Goal: Information Seeking & Learning: Learn about a topic

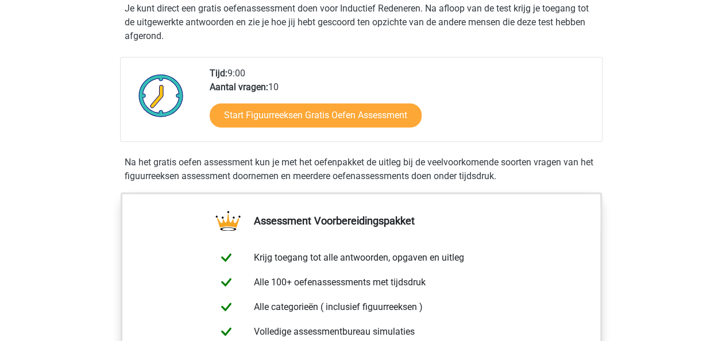
scroll to position [230, 0]
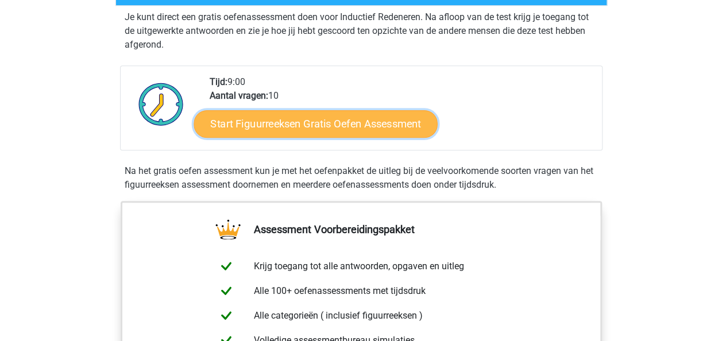
click at [347, 122] on link "Start Figuurreeksen Gratis Oefen Assessment" at bounding box center [316, 124] width 244 height 28
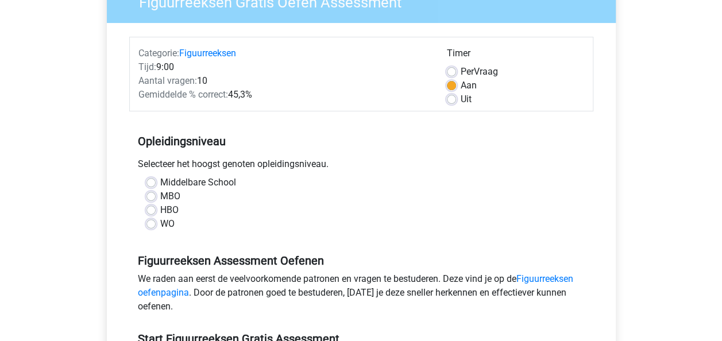
scroll to position [115, 0]
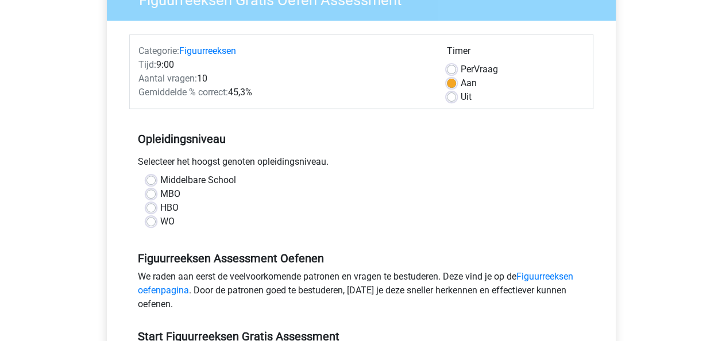
click at [160, 221] on label "WO" at bounding box center [167, 222] width 14 height 14
click at [152, 221] on input "WO" at bounding box center [151, 220] width 9 height 11
radio input "true"
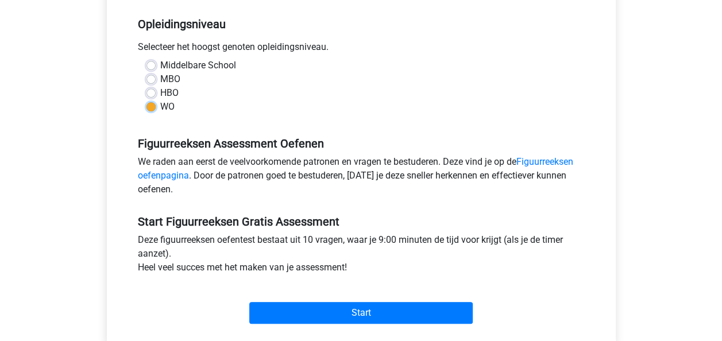
scroll to position [345, 0]
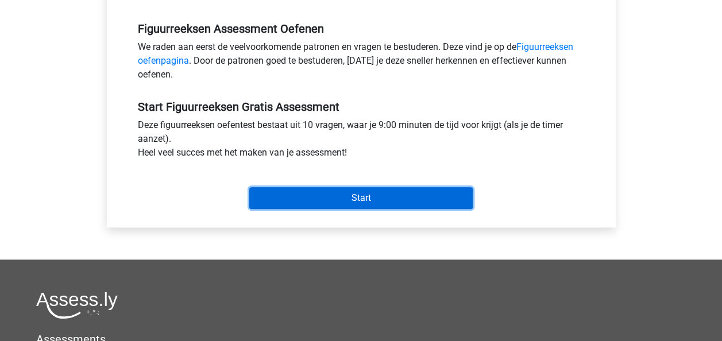
click at [402, 191] on input "Start" at bounding box center [361, 198] width 224 height 22
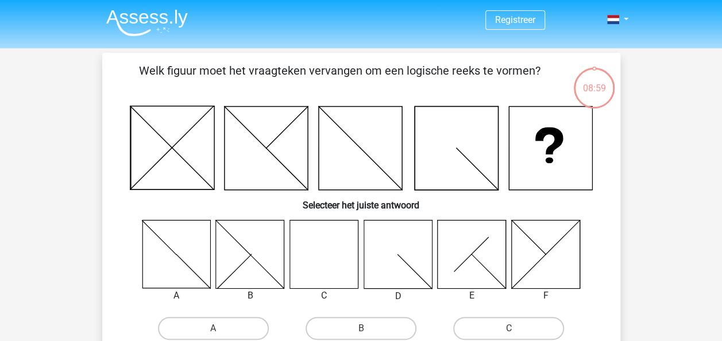
scroll to position [57, 0]
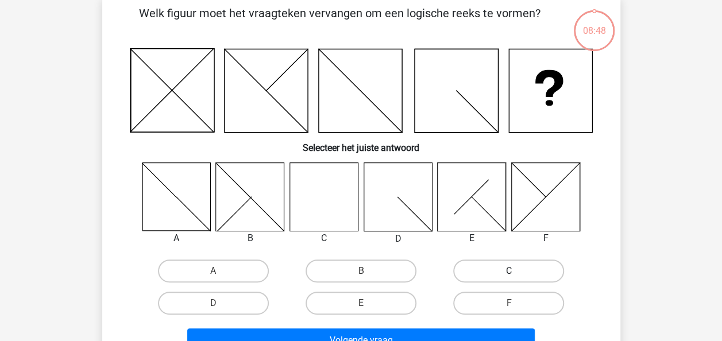
click at [481, 273] on label "C" at bounding box center [508, 271] width 111 height 23
click at [509, 273] on input "C" at bounding box center [512, 274] width 7 height 7
radio input "true"
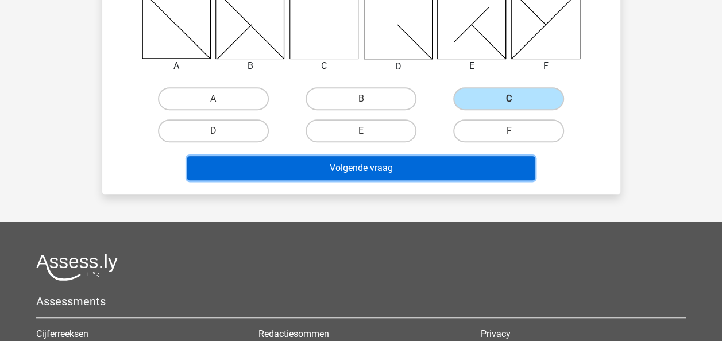
click at [331, 177] on button "Volgende vraag" at bounding box center [361, 168] width 348 height 24
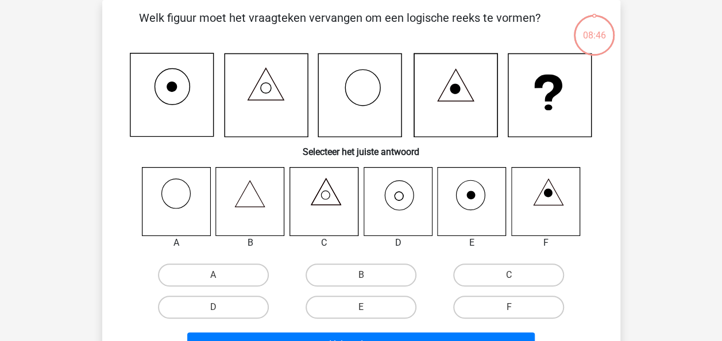
scroll to position [53, 0]
click at [238, 308] on label "D" at bounding box center [213, 307] width 111 height 23
click at [221, 308] on input "D" at bounding box center [216, 310] width 7 height 7
radio input "true"
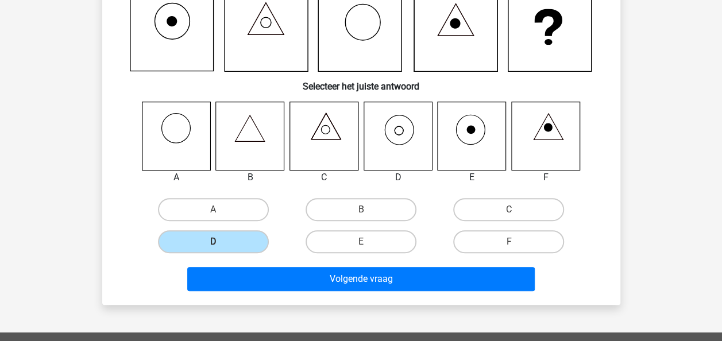
scroll to position [225, 0]
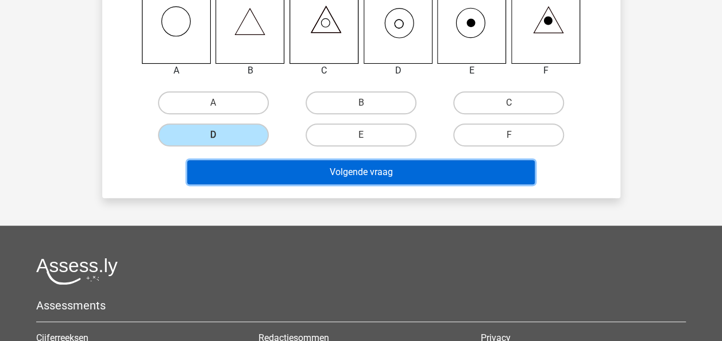
click at [375, 174] on button "Volgende vraag" at bounding box center [361, 172] width 348 height 24
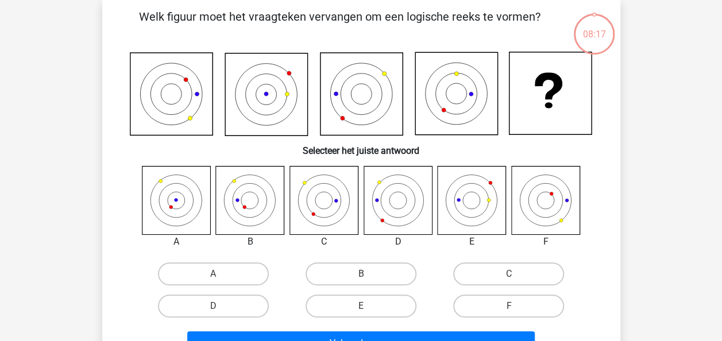
scroll to position [53, 0]
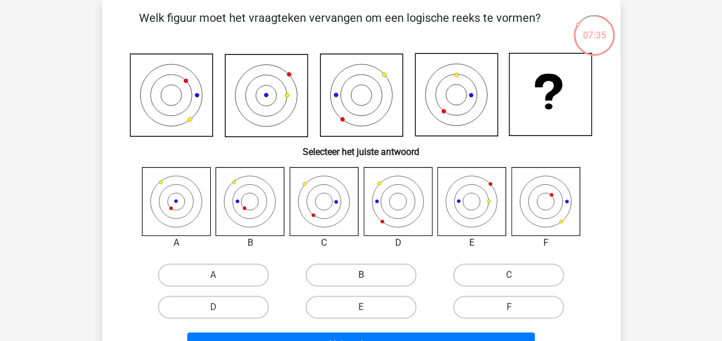
click at [357, 279] on label "B" at bounding box center [361, 275] width 111 height 23
click at [361, 279] on input "B" at bounding box center [364, 278] width 7 height 7
radio input "true"
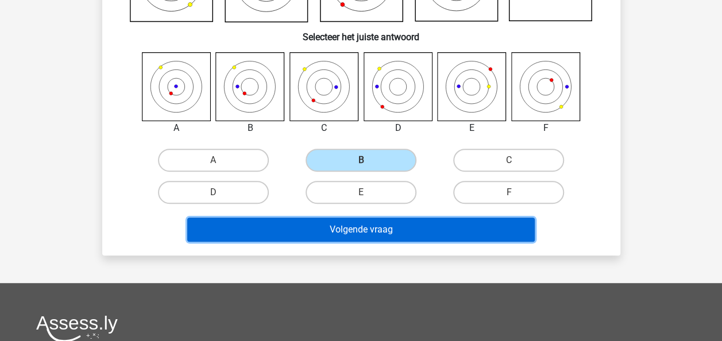
click at [366, 225] on button "Volgende vraag" at bounding box center [361, 230] width 348 height 24
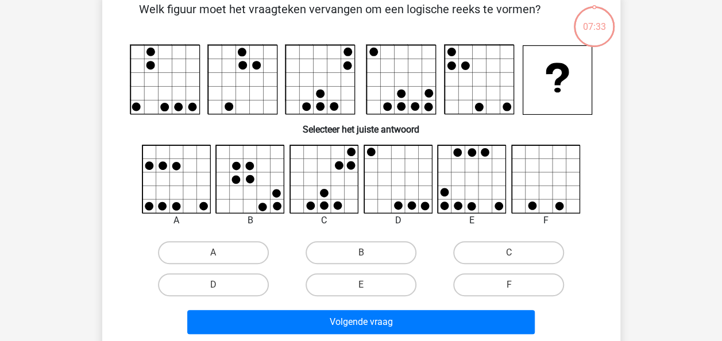
scroll to position [53, 0]
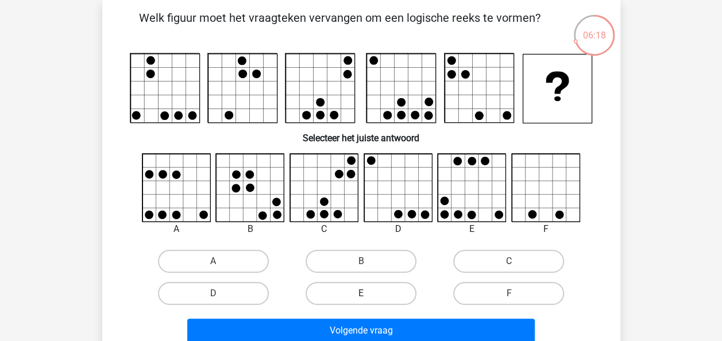
click at [380, 288] on label "E" at bounding box center [361, 293] width 111 height 23
click at [368, 294] on input "E" at bounding box center [364, 297] width 7 height 7
radio input "true"
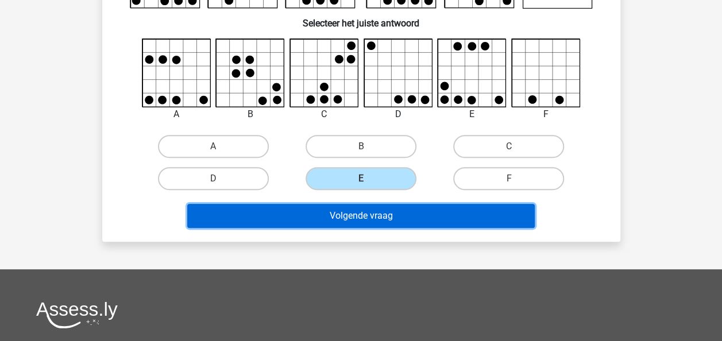
click at [375, 222] on button "Volgende vraag" at bounding box center [361, 216] width 348 height 24
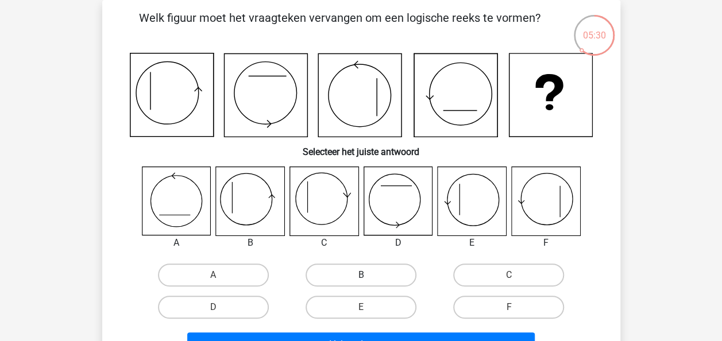
click at [346, 271] on label "B" at bounding box center [361, 275] width 111 height 23
click at [361, 275] on input "B" at bounding box center [364, 278] width 7 height 7
radio input "true"
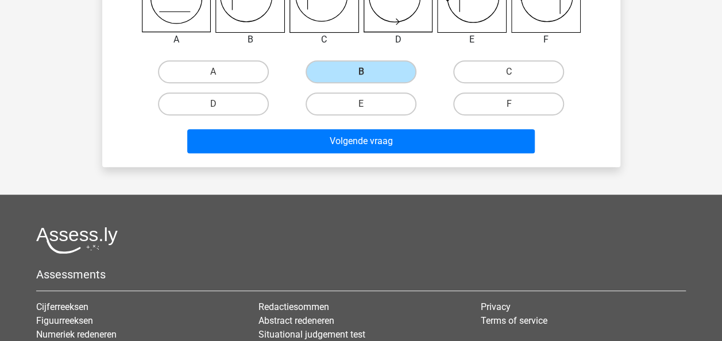
scroll to position [283, 0]
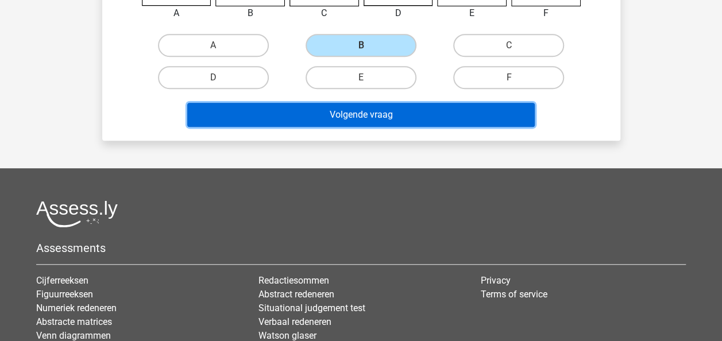
click at [408, 122] on button "Volgende vraag" at bounding box center [361, 115] width 348 height 24
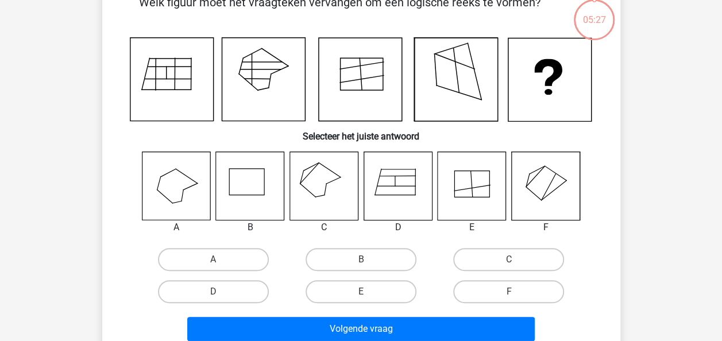
scroll to position [53, 0]
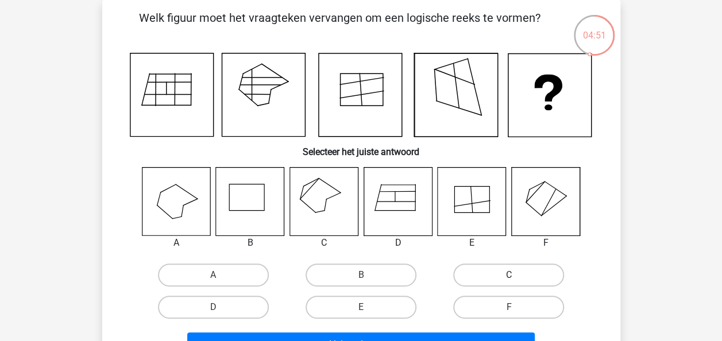
click at [502, 270] on label "C" at bounding box center [508, 275] width 111 height 23
click at [509, 275] on input "C" at bounding box center [512, 278] width 7 height 7
radio input "true"
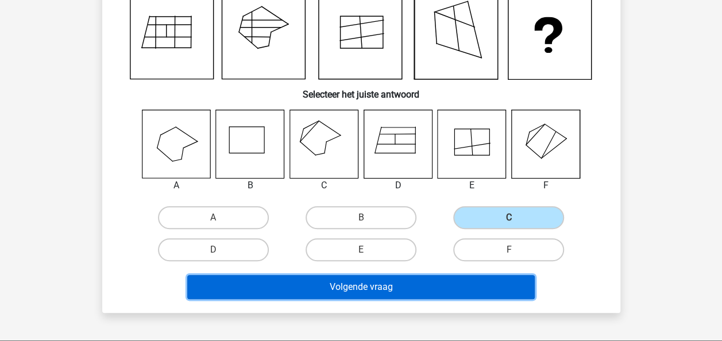
click at [471, 284] on button "Volgende vraag" at bounding box center [361, 287] width 348 height 24
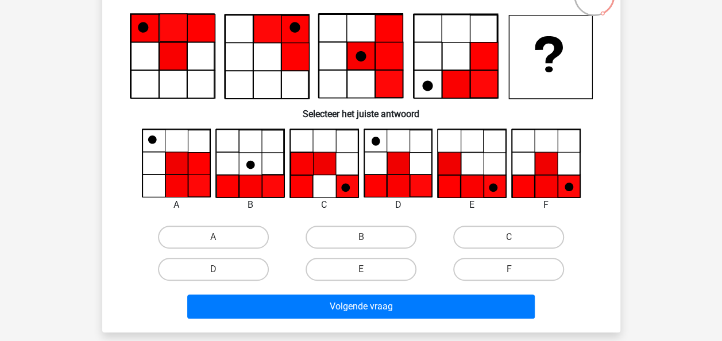
scroll to position [110, 0]
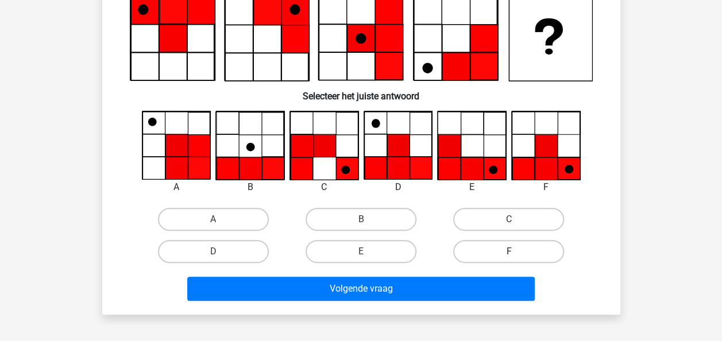
click at [489, 251] on label "F" at bounding box center [508, 251] width 111 height 23
click at [509, 252] on input "F" at bounding box center [512, 255] width 7 height 7
radio input "true"
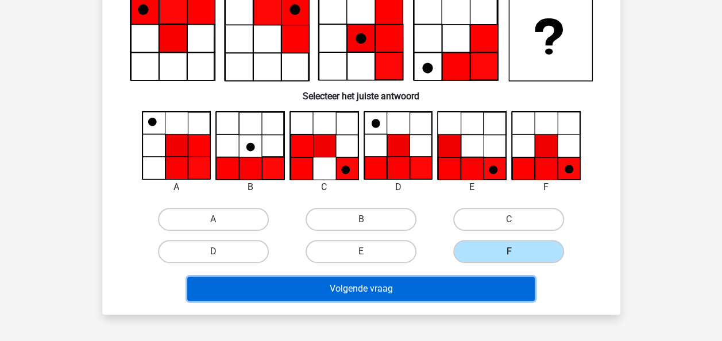
click at [461, 289] on button "Volgende vraag" at bounding box center [361, 289] width 348 height 24
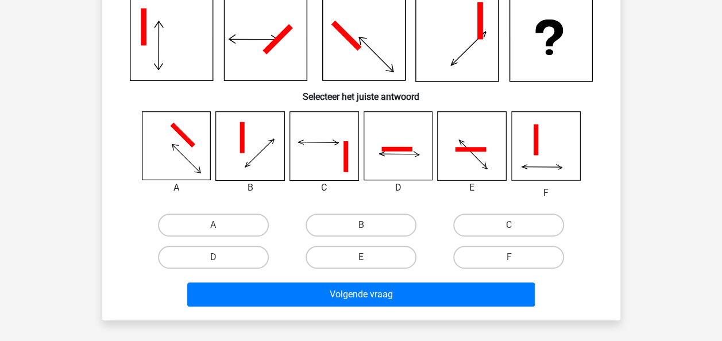
scroll to position [57, 0]
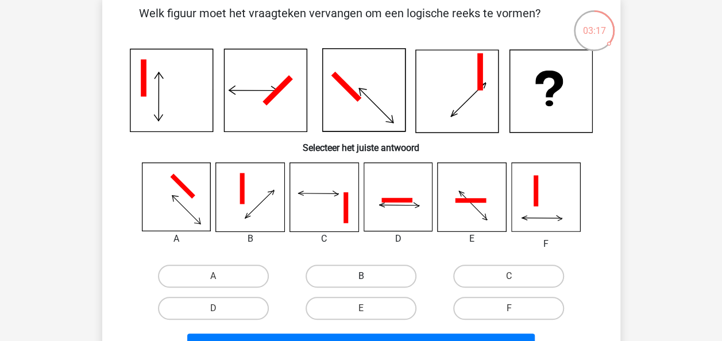
click at [378, 273] on label "B" at bounding box center [361, 276] width 111 height 23
click at [368, 276] on input "B" at bounding box center [364, 279] width 7 height 7
radio input "true"
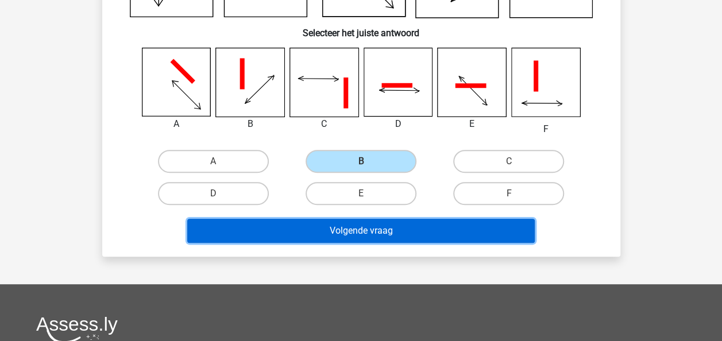
click at [421, 234] on button "Volgende vraag" at bounding box center [361, 231] width 348 height 24
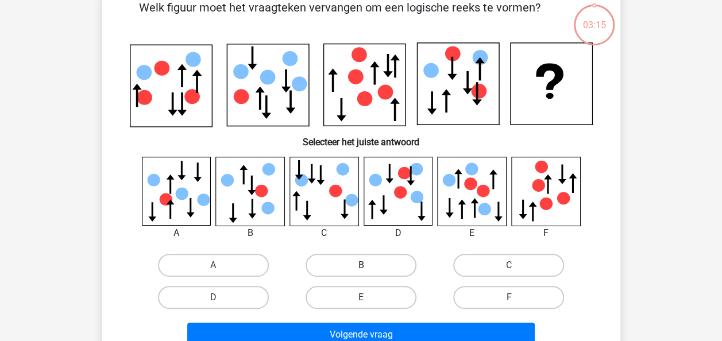
scroll to position [53, 0]
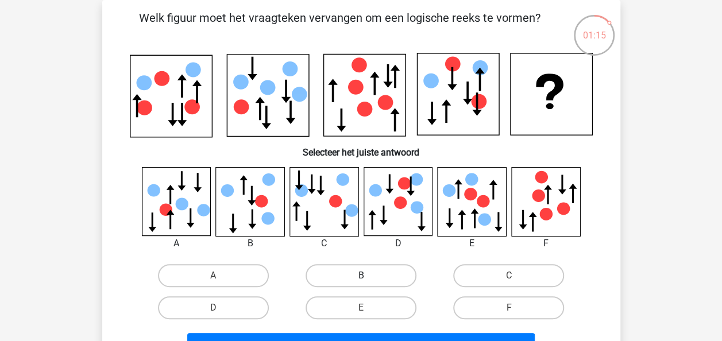
click at [333, 270] on label "B" at bounding box center [361, 275] width 111 height 23
click at [361, 276] on input "B" at bounding box center [364, 279] width 7 height 7
radio input "true"
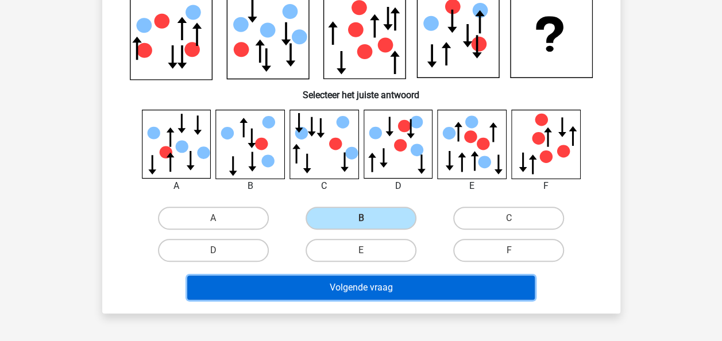
click at [339, 282] on button "Volgende vraag" at bounding box center [361, 288] width 348 height 24
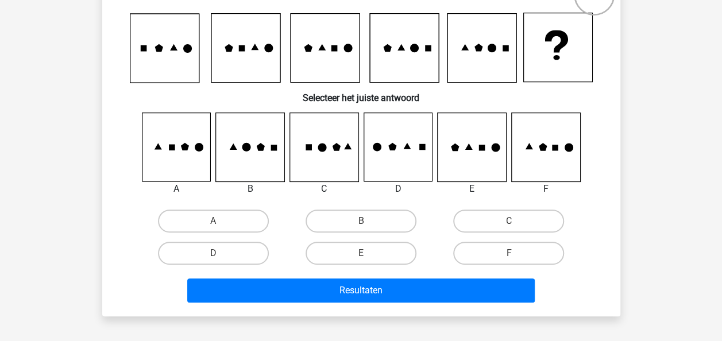
scroll to position [110, 0]
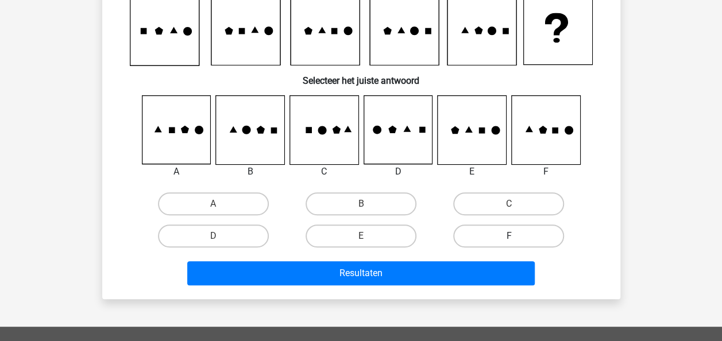
click at [470, 231] on label "F" at bounding box center [508, 236] width 111 height 23
click at [509, 236] on input "F" at bounding box center [512, 239] width 7 height 7
radio input "true"
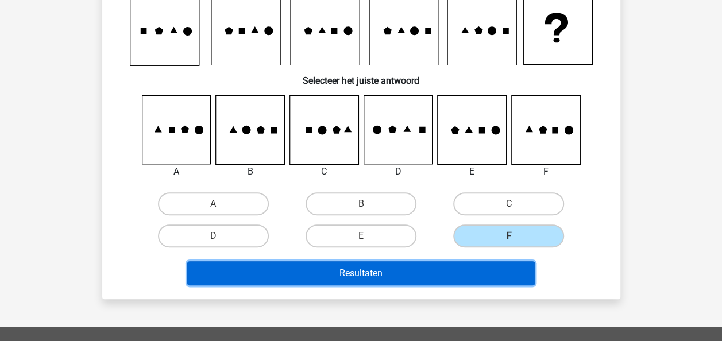
click at [455, 273] on button "Resultaten" at bounding box center [361, 273] width 348 height 24
